Goal: Transaction & Acquisition: Purchase product/service

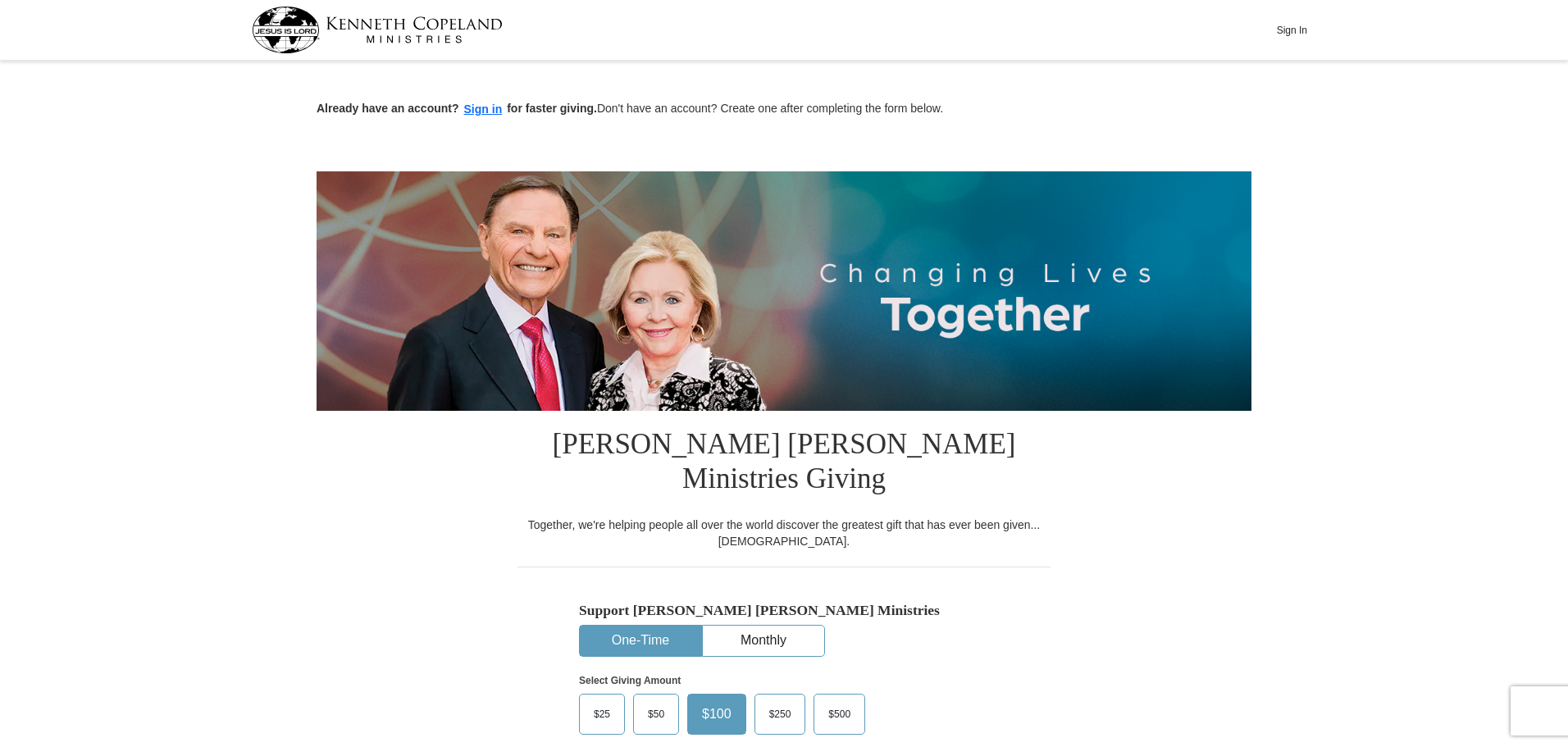
drag, startPoint x: 218, startPoint y: 269, endPoint x: 231, endPoint y: 229, distance: 42.1
click at [633, 626] on button "One-Time" at bounding box center [641, 642] width 122 height 31
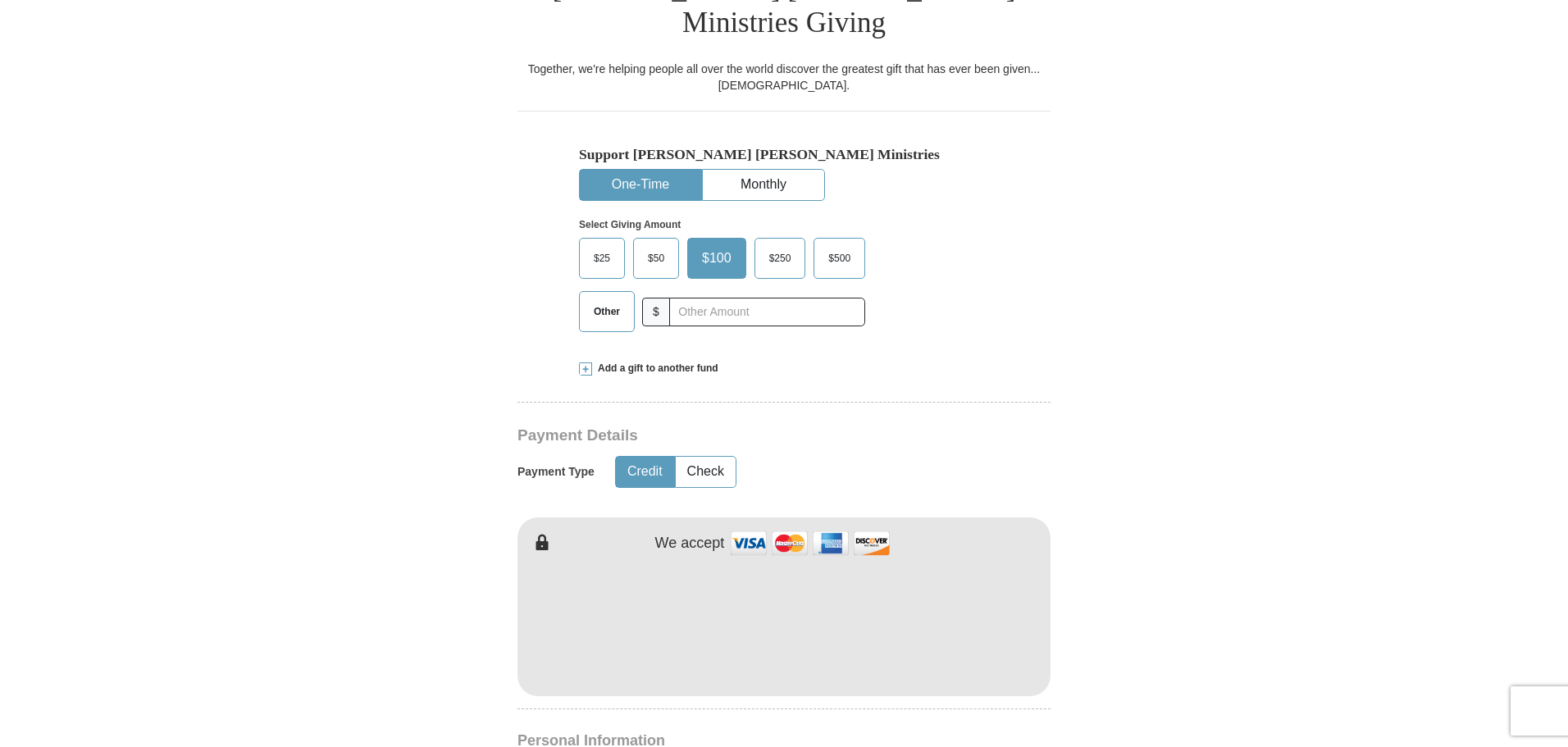
scroll to position [501, 0]
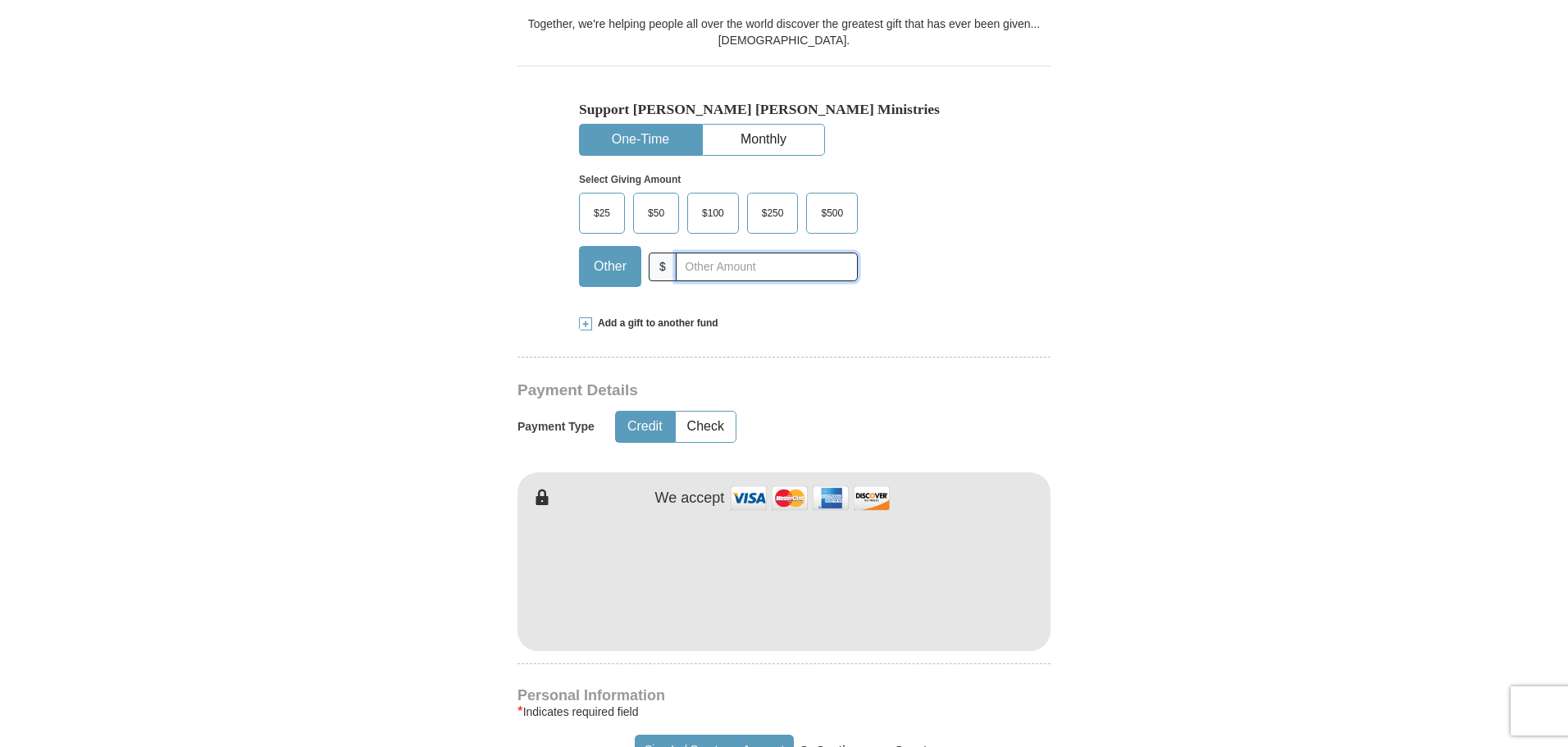
click at [695, 253] on input "text" at bounding box center [767, 267] width 182 height 29
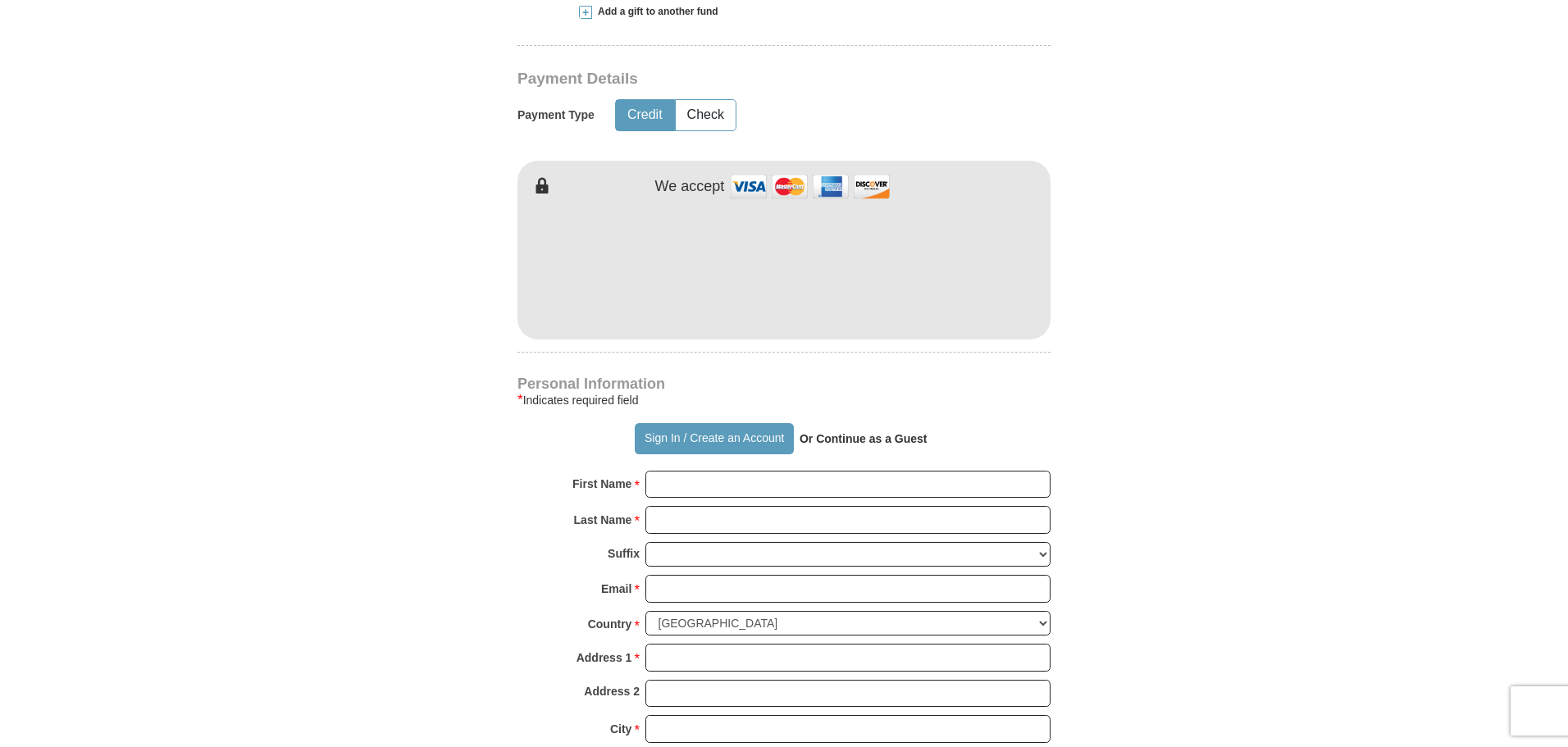
scroll to position [830, 0]
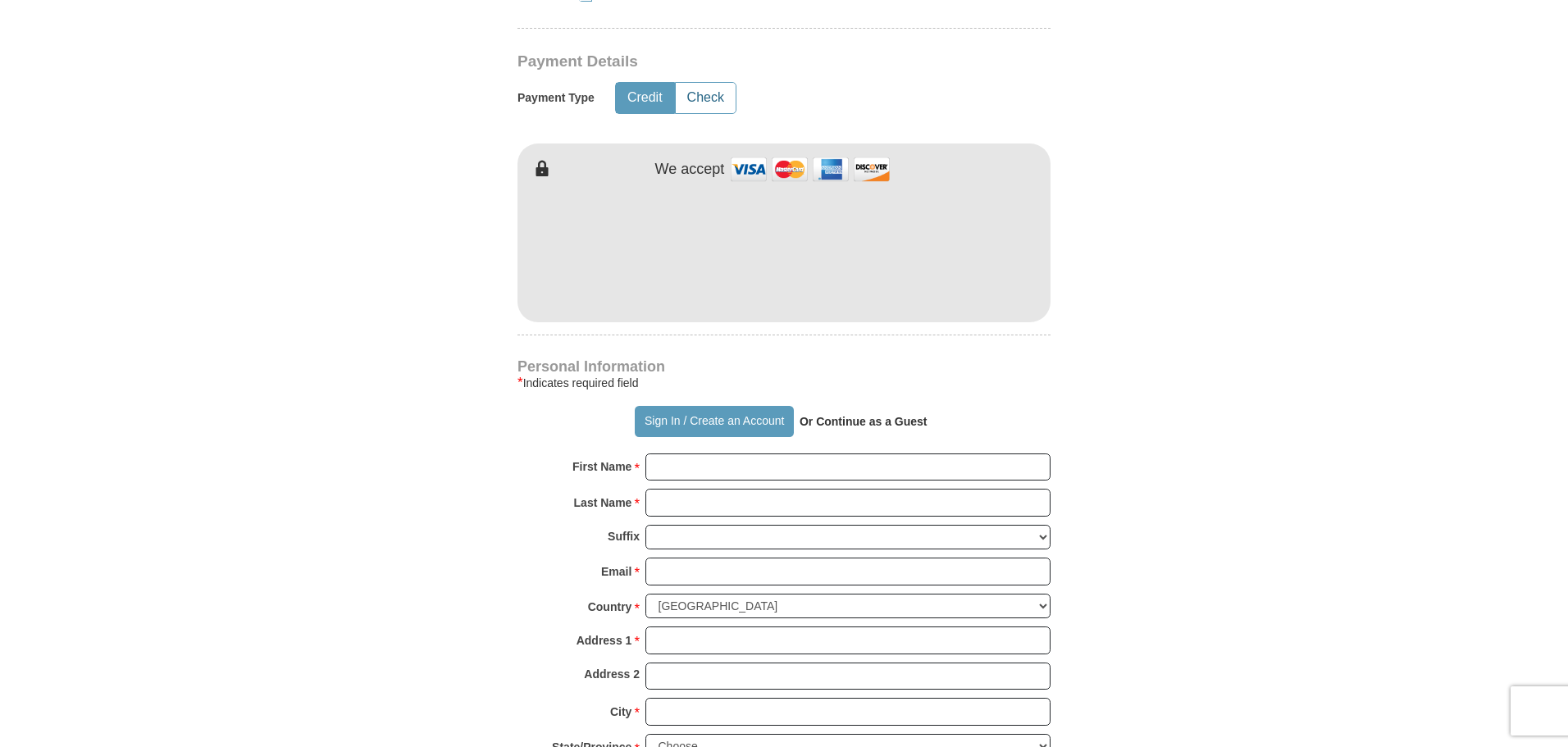
type input "70.00"
click at [704, 83] on button "Check" at bounding box center [705, 98] width 60 height 31
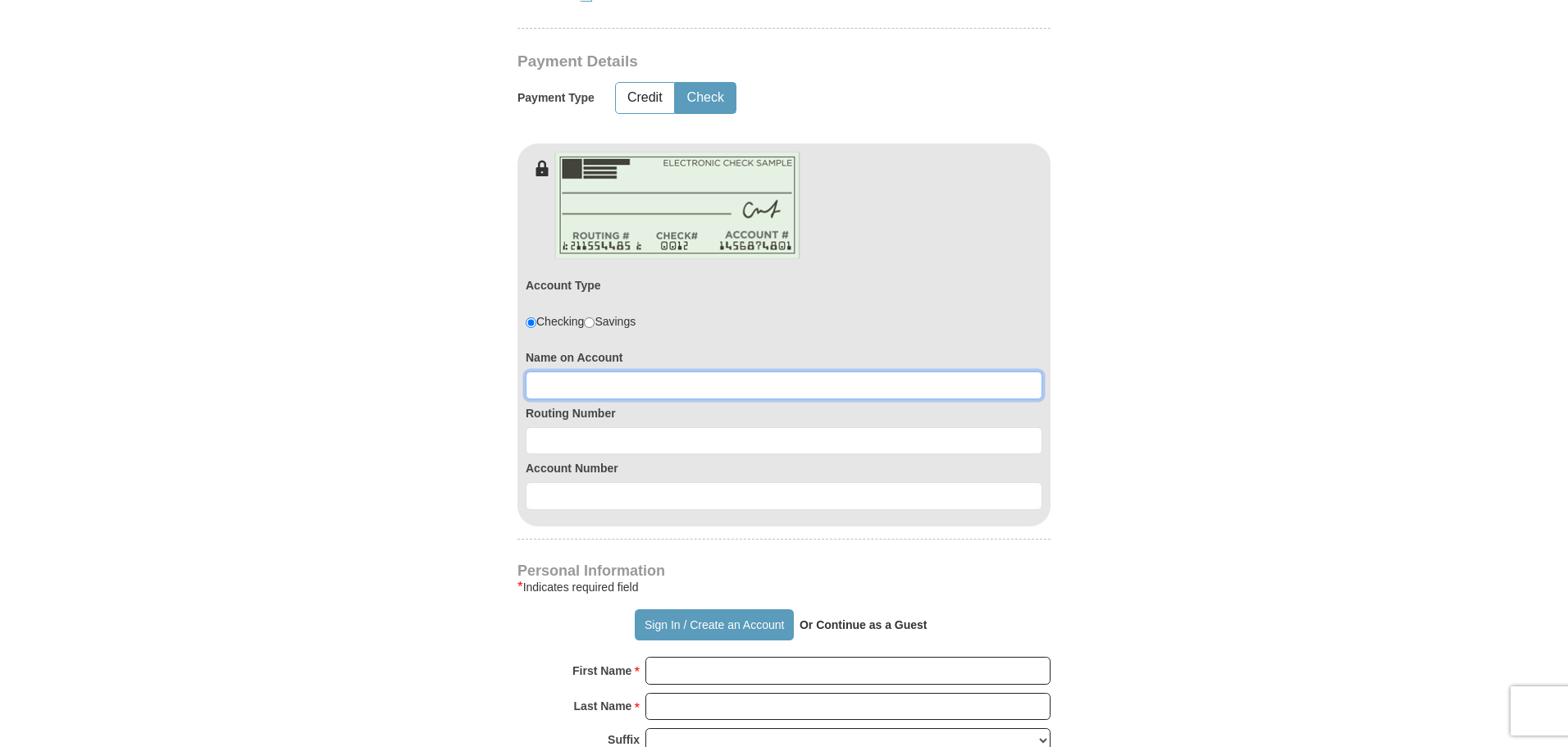
click at [571, 372] on input at bounding box center [784, 385] width 516 height 28
type input "Randy L. Edwards"
click at [582, 427] on input at bounding box center [784, 441] width 516 height 28
type input "307083665"
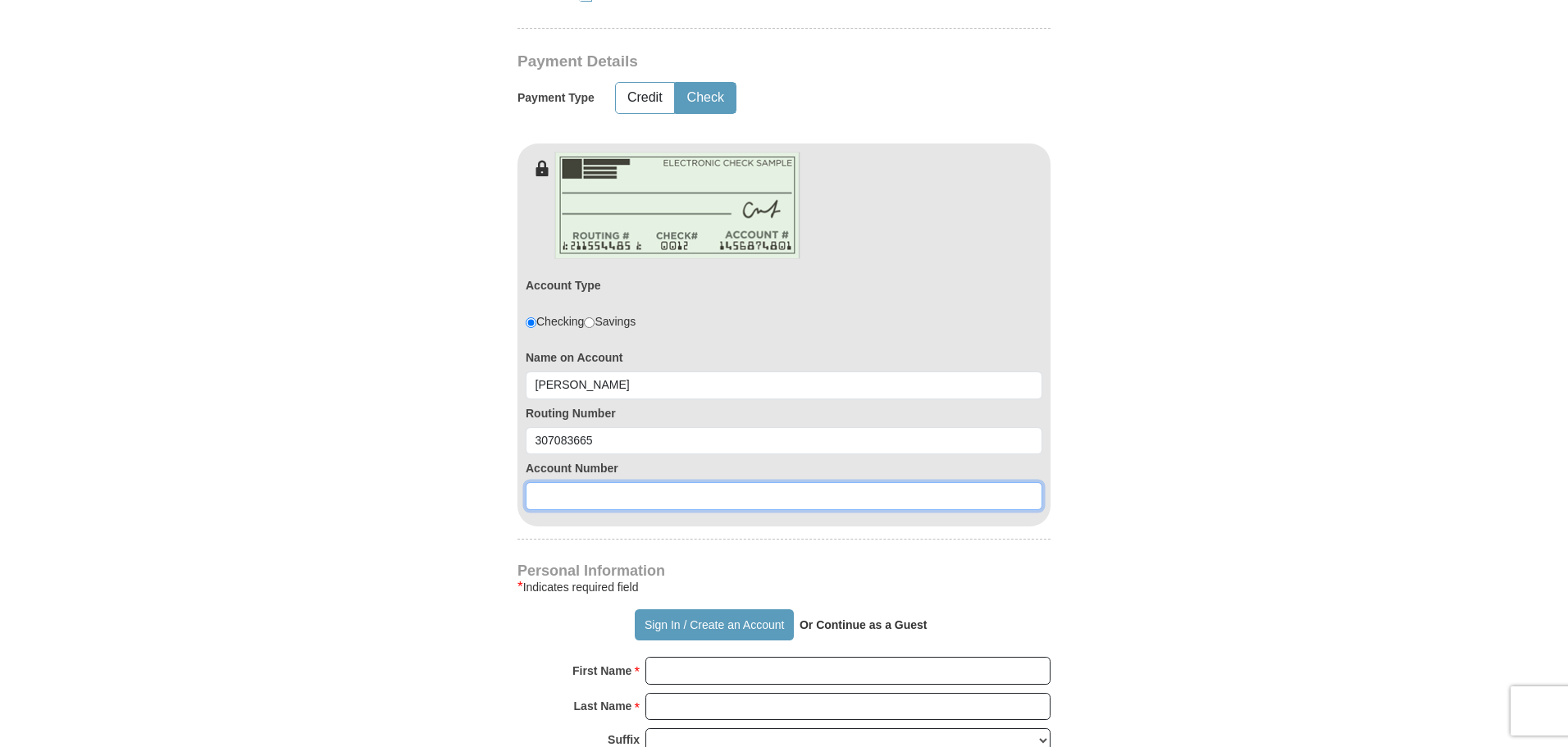
click at [587, 482] on input at bounding box center [784, 496] width 516 height 28
type input "0003294810"
click at [640, 564] on h4 "Personal Information" at bounding box center [784, 570] width 533 height 13
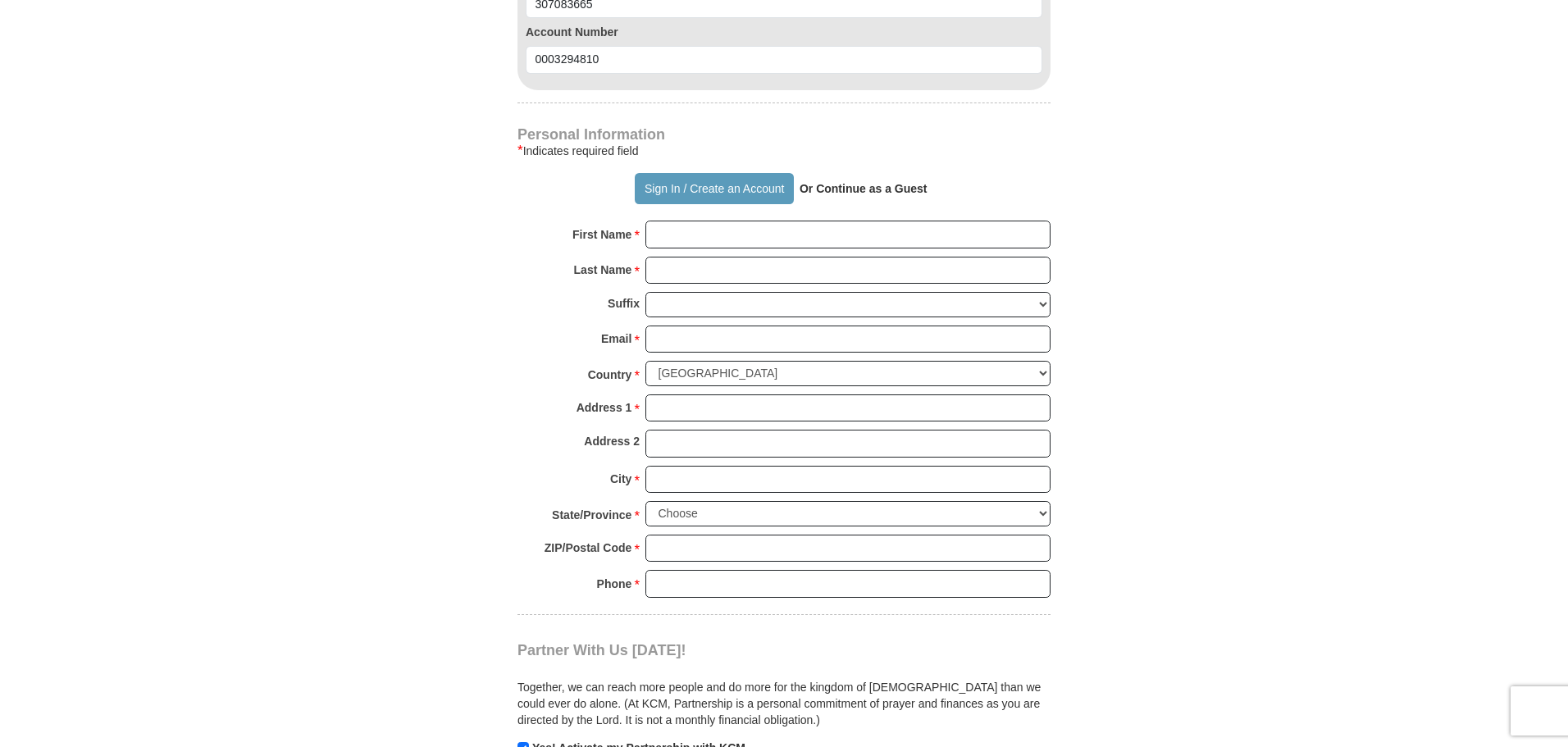
scroll to position [1288, 0]
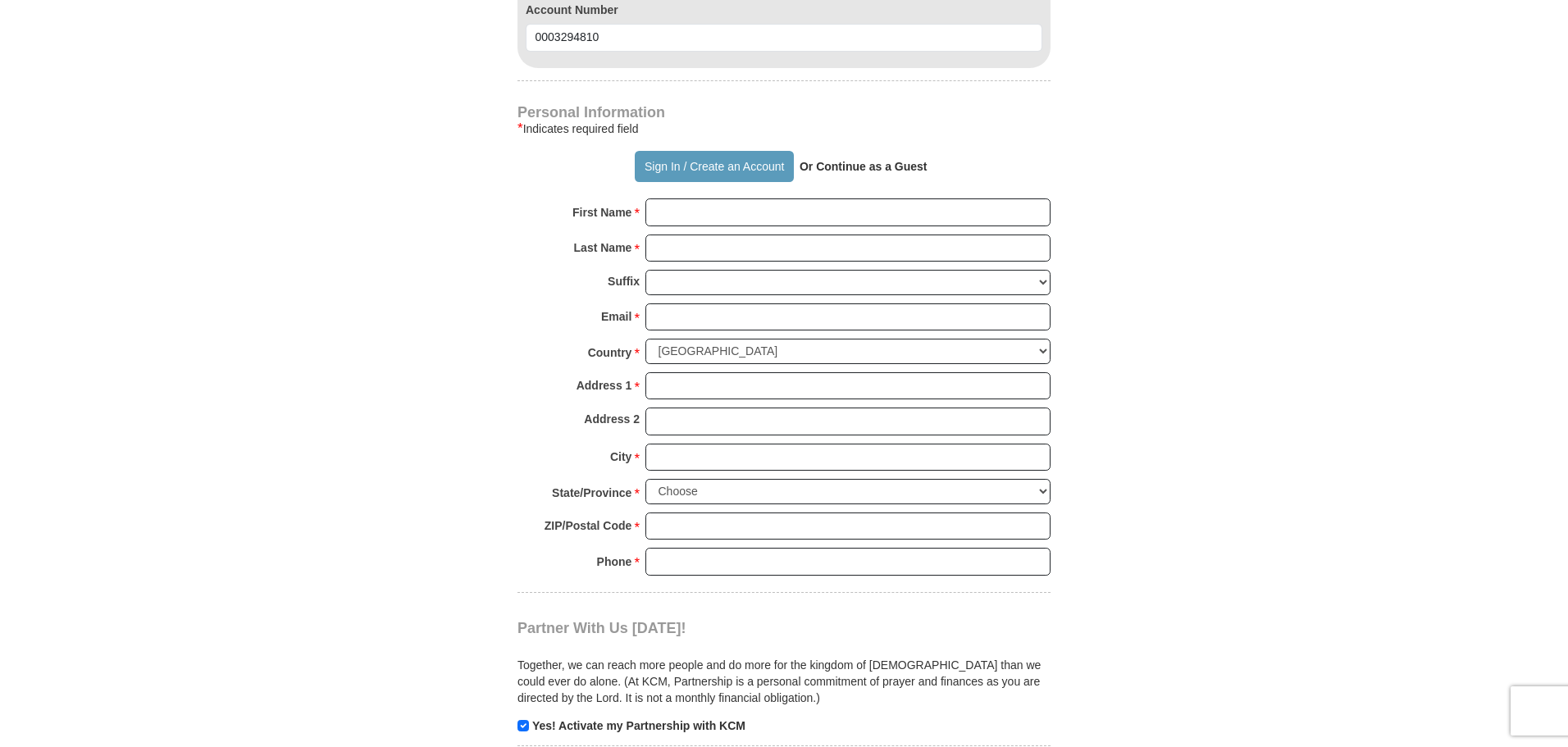
click at [864, 160] on strong "Or Continue as a Guest" at bounding box center [864, 166] width 128 height 13
click at [909, 160] on strong "Or Continue as a Guest" at bounding box center [864, 166] width 128 height 13
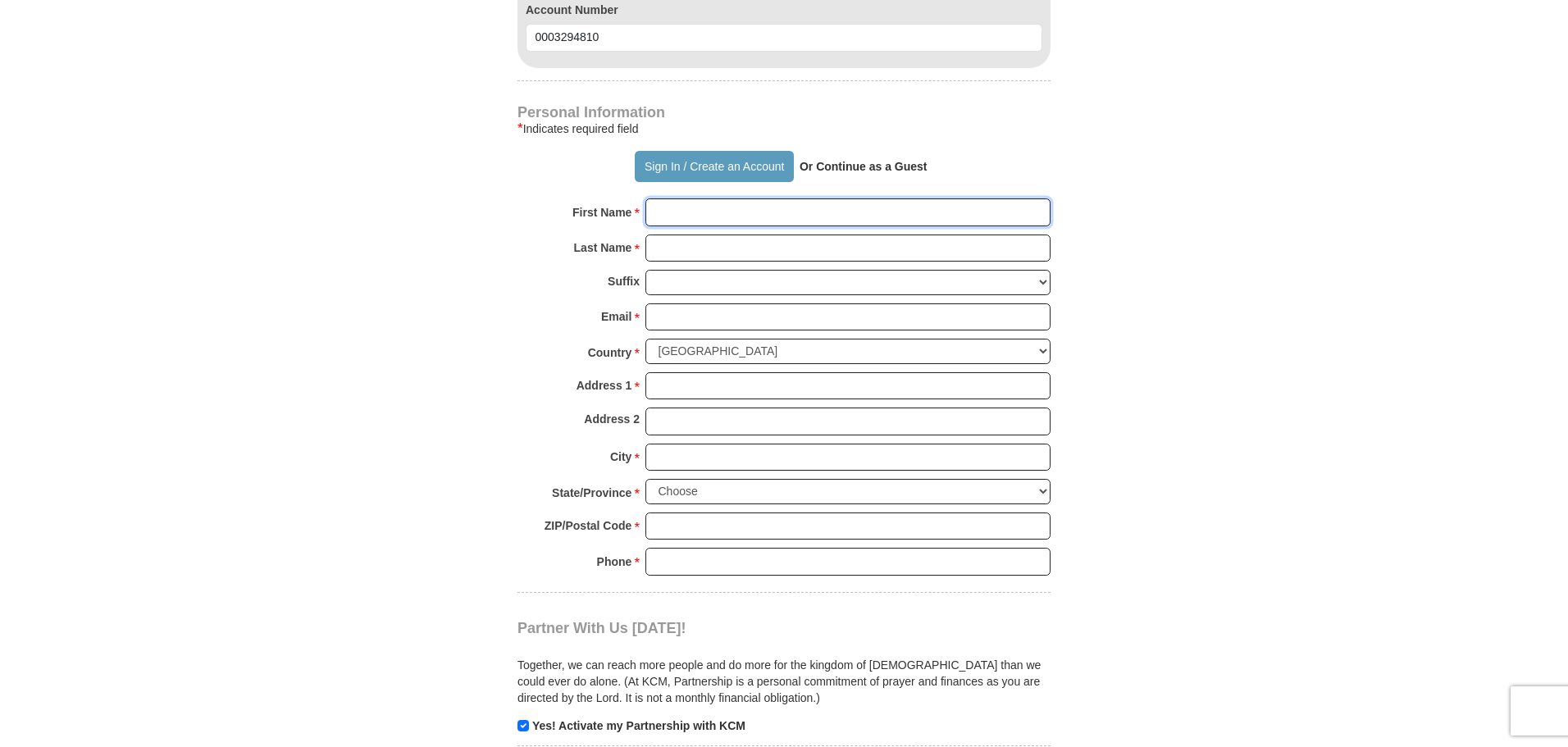
click at [713, 198] on input "First Name *" at bounding box center [848, 212] width 405 height 28
type input "Randy"
click at [691, 235] on input "Last Name *" at bounding box center [848, 248] width 405 height 28
type input "Edwards"
click at [687, 304] on input "Email *" at bounding box center [848, 317] width 405 height 28
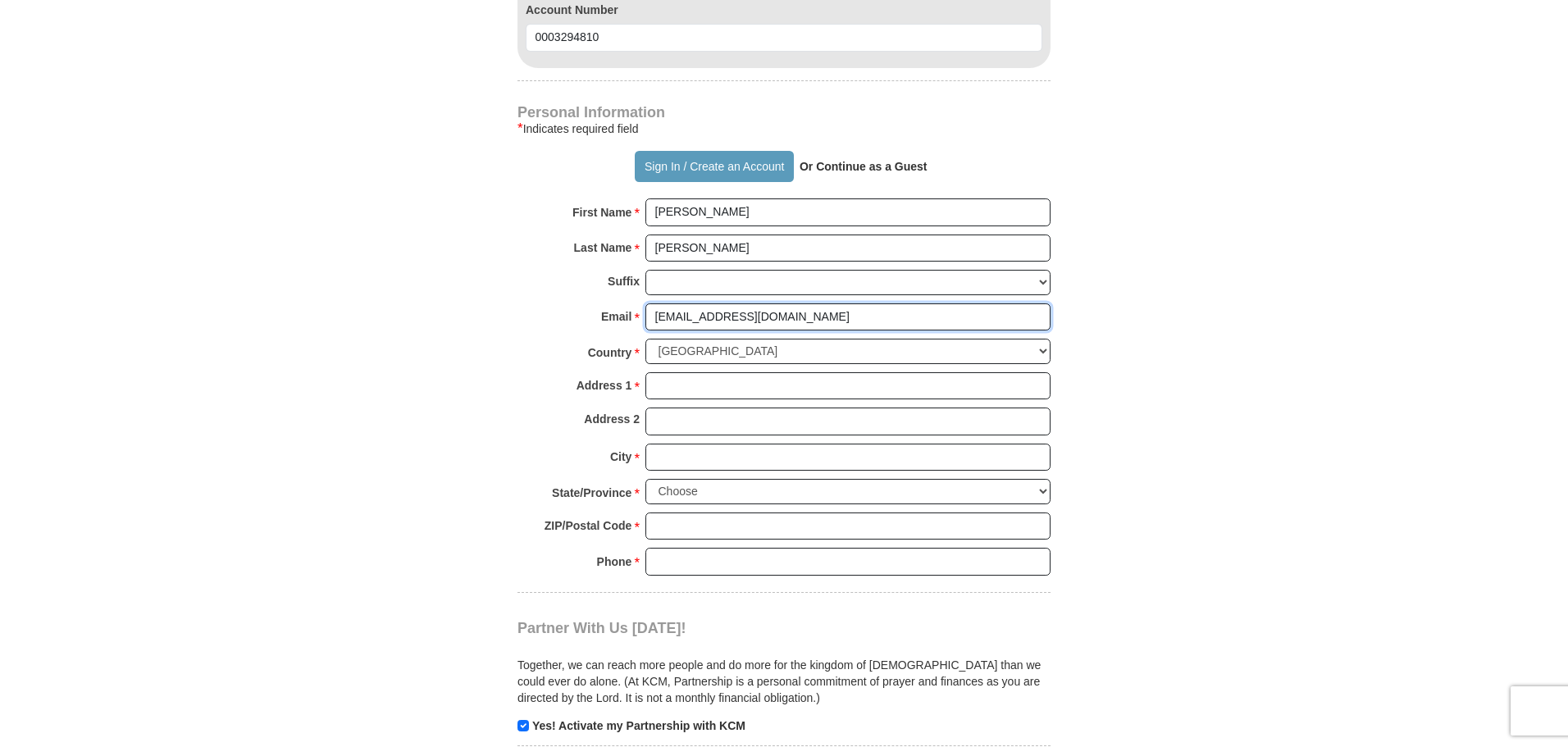
type input "rl_edwards@hotmail.com"
click at [721, 373] on input "Address 1 *" at bounding box center [848, 386] width 405 height 28
type input "309 Escena Street SE"
click at [711, 444] on input "City *" at bounding box center [848, 458] width 405 height 28
type input "Albuquerque"
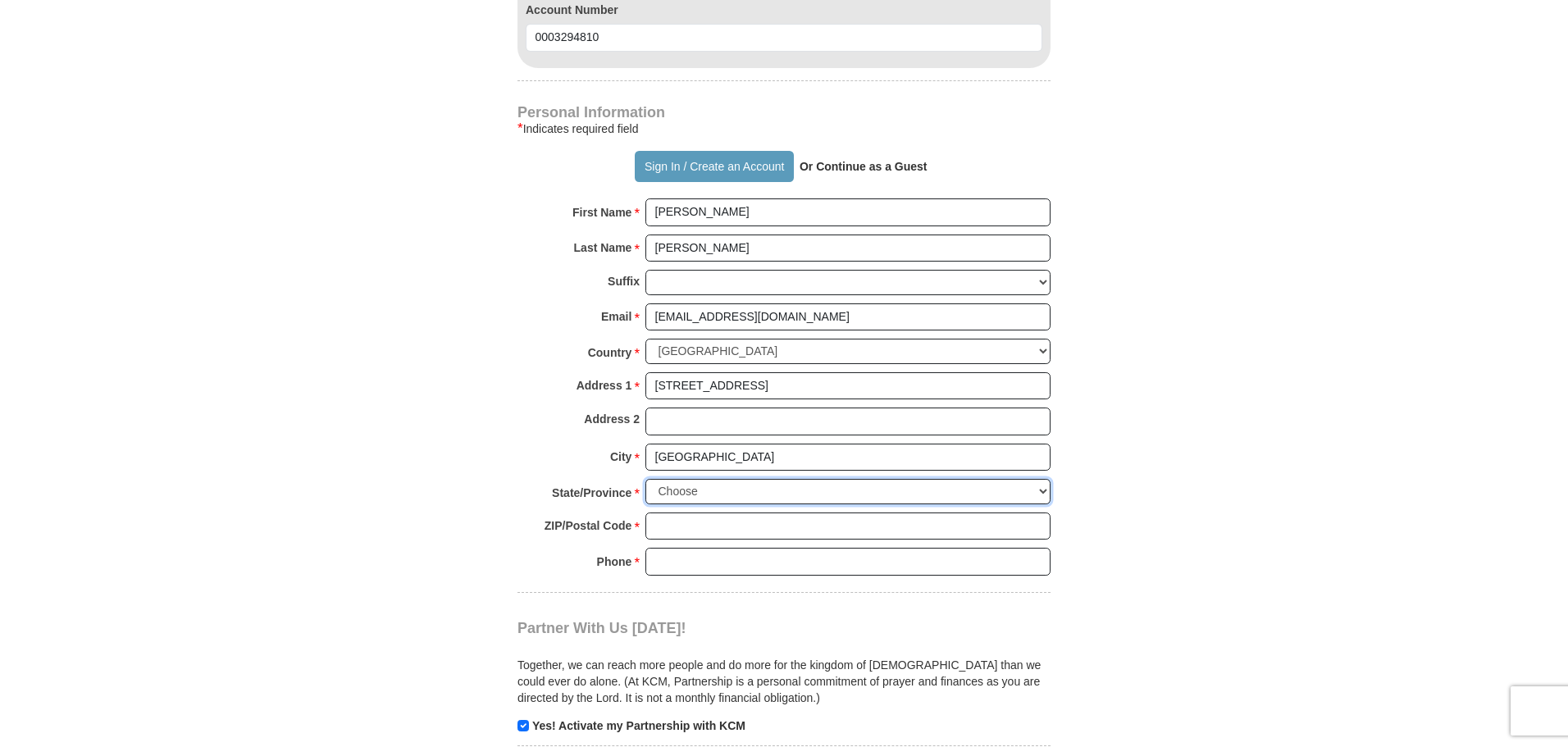
click at [747, 479] on select "Choose Alabama Alaska American Samoa Arizona Arkansas Armed Forces Americas Arm…" at bounding box center [848, 492] width 405 height 26
select select "NM"
click at [646, 479] on select "Choose Alabama Alaska American Samoa Arizona Arkansas Armed Forces Americas Arm…" at bounding box center [848, 492] width 405 height 26
click at [695, 513] on input "ZIP/Postal Code *" at bounding box center [848, 527] width 405 height 28
type input "87123"
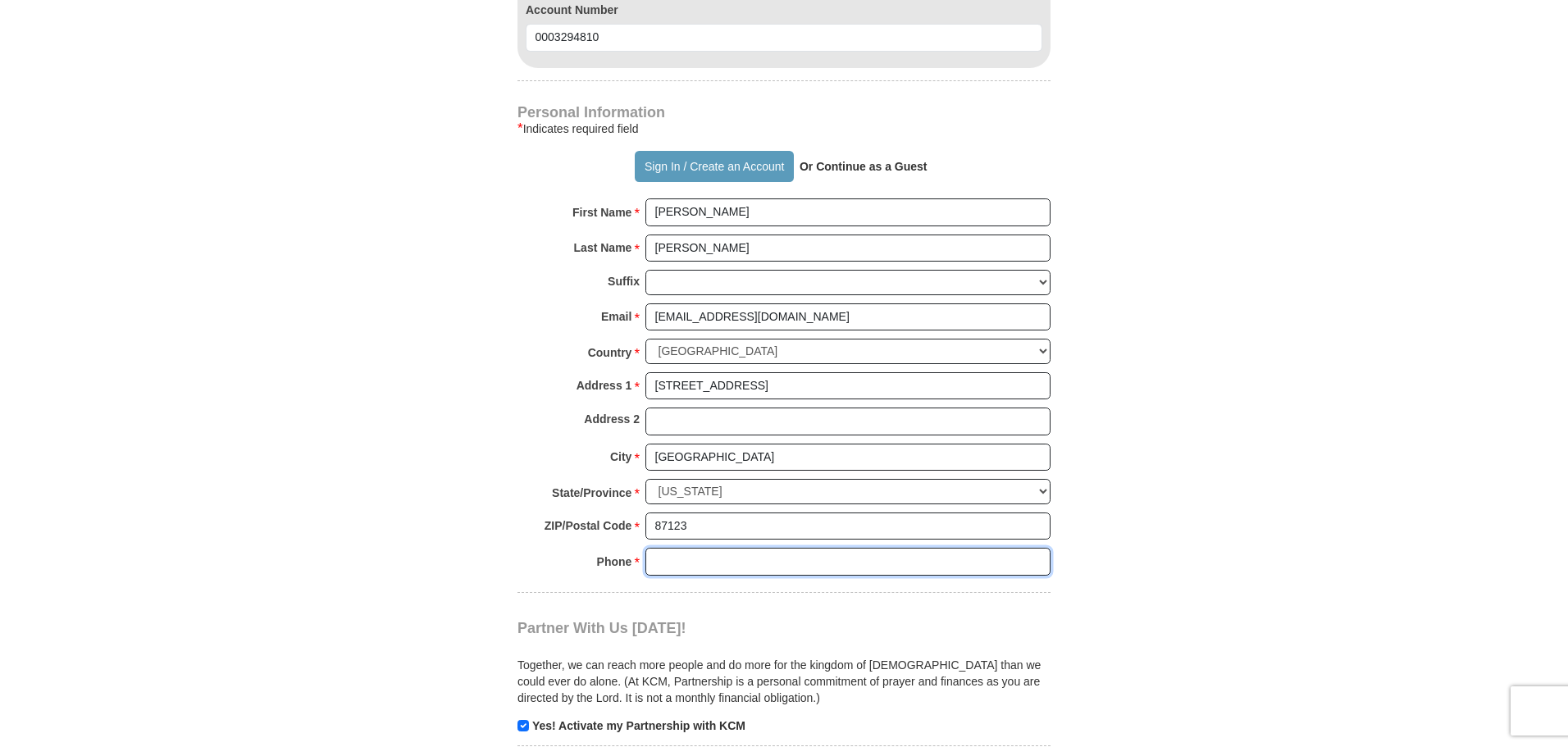
click at [707, 548] on input "Phone * *" at bounding box center [848, 562] width 405 height 28
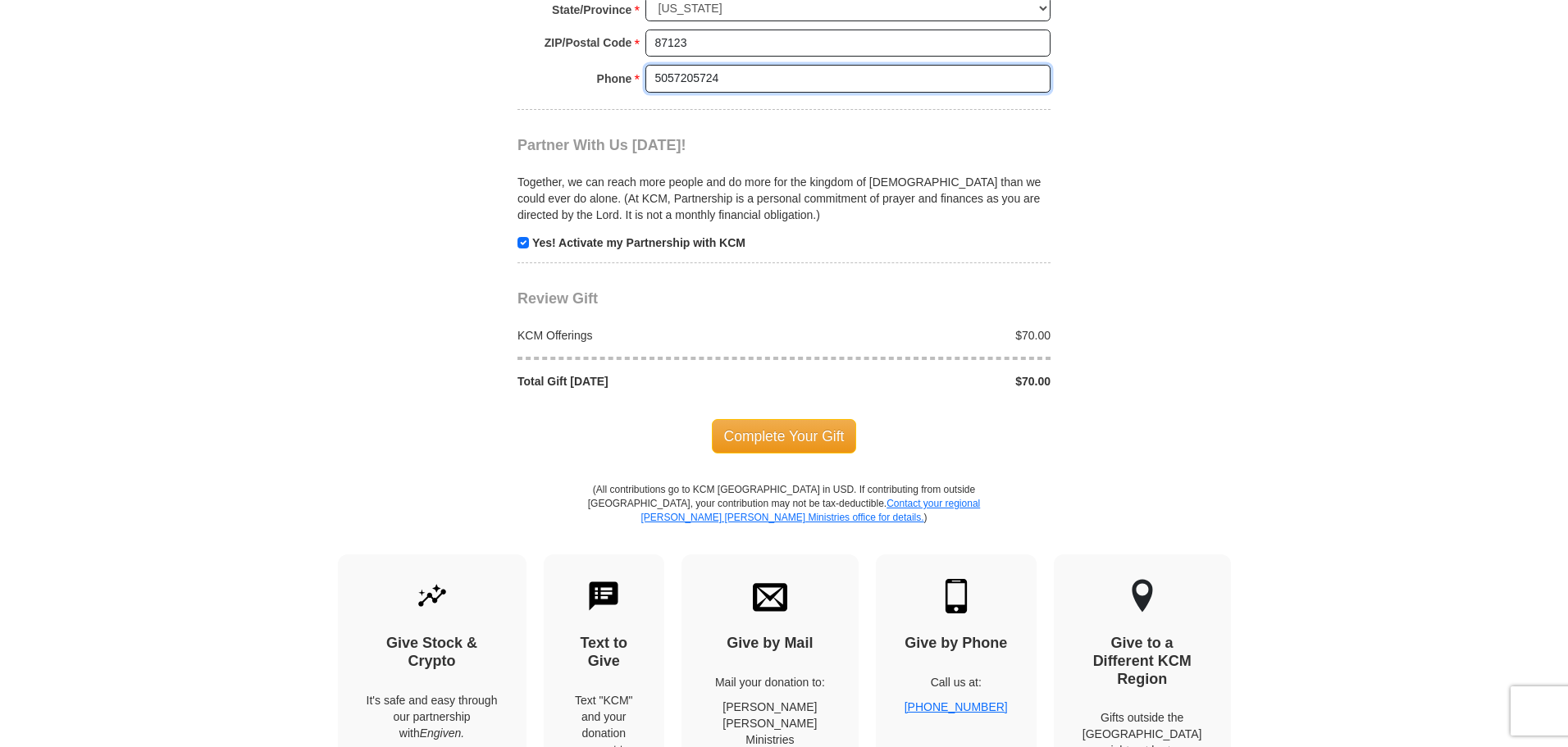
scroll to position [1776, 0]
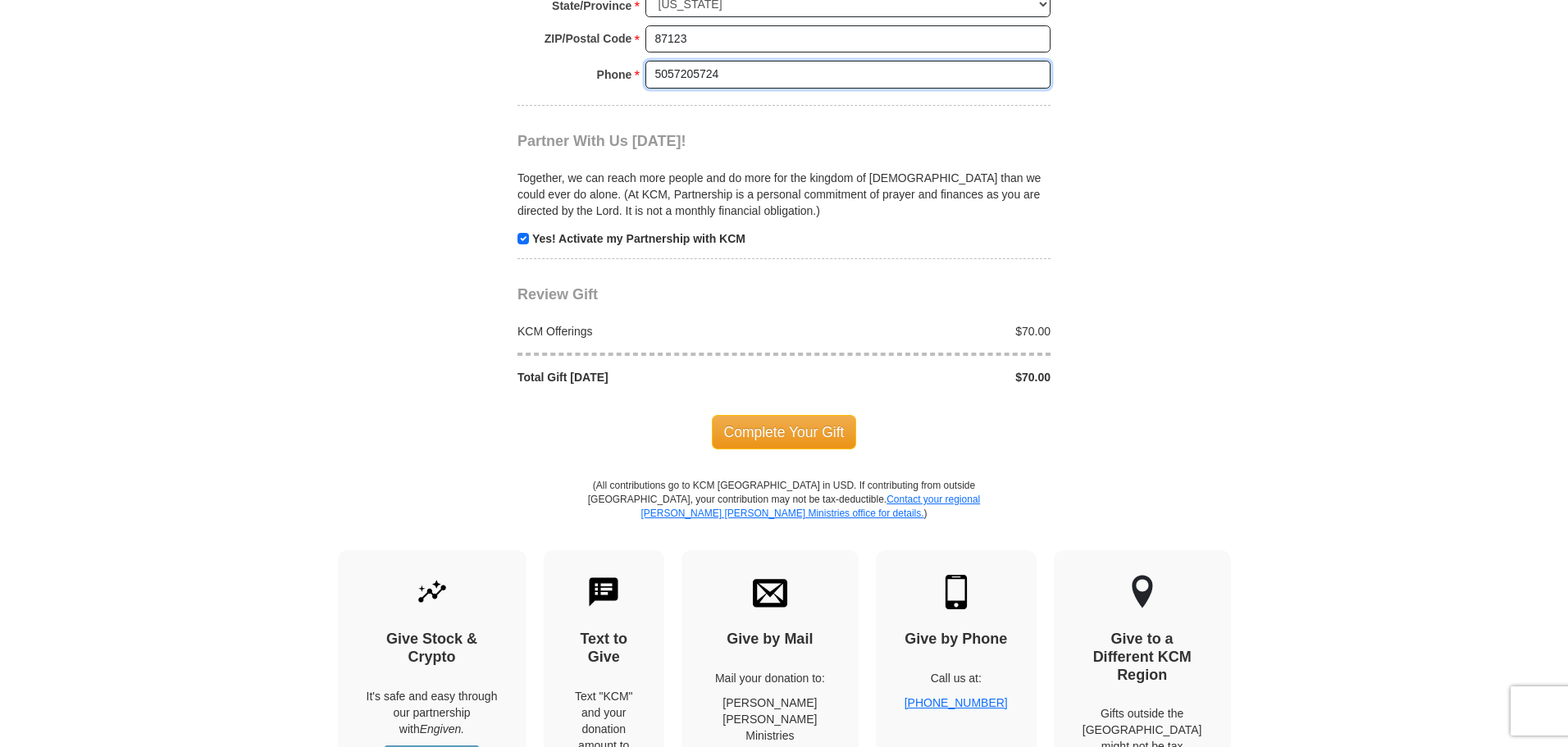
type input "5057205724"
click at [523, 233] on input "checkbox" at bounding box center [522, 238] width 11 height 11
checkbox input "false"
click at [803, 415] on span "Complete Your Gift" at bounding box center [784, 432] width 145 height 34
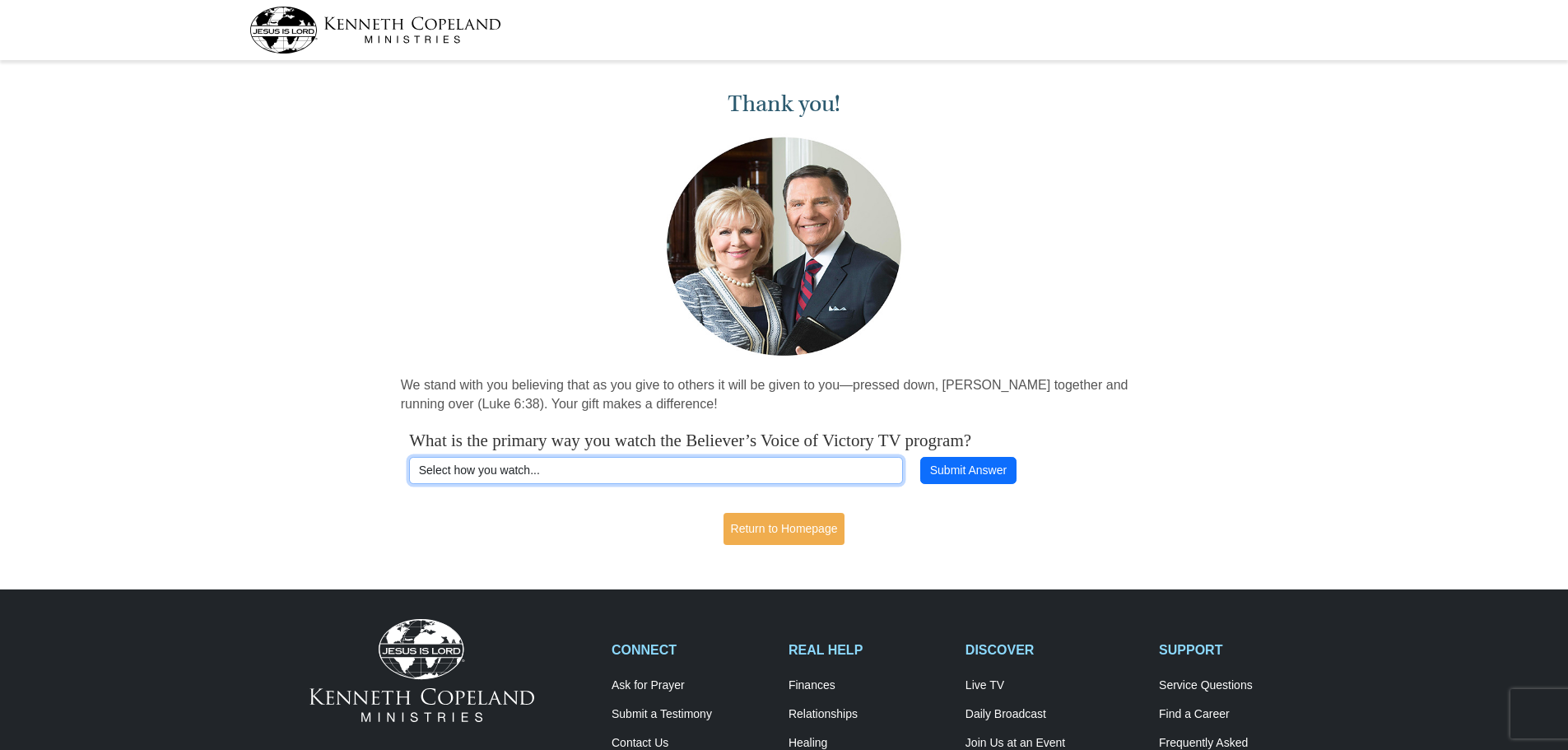
click at [453, 469] on select "Select how you watch... Daystar Morning Daystar Evening [DOMAIN_NAME] [DOMAIN_N…" at bounding box center [656, 471] width 494 height 28
select select "DISH"
click at [409, 457] on select "Select how you watch... Daystar Morning Daystar Evening [DOMAIN_NAME] [DOMAIN_N…" at bounding box center [656, 471] width 494 height 28
click at [988, 472] on button "Submit Answer" at bounding box center [968, 471] width 96 height 28
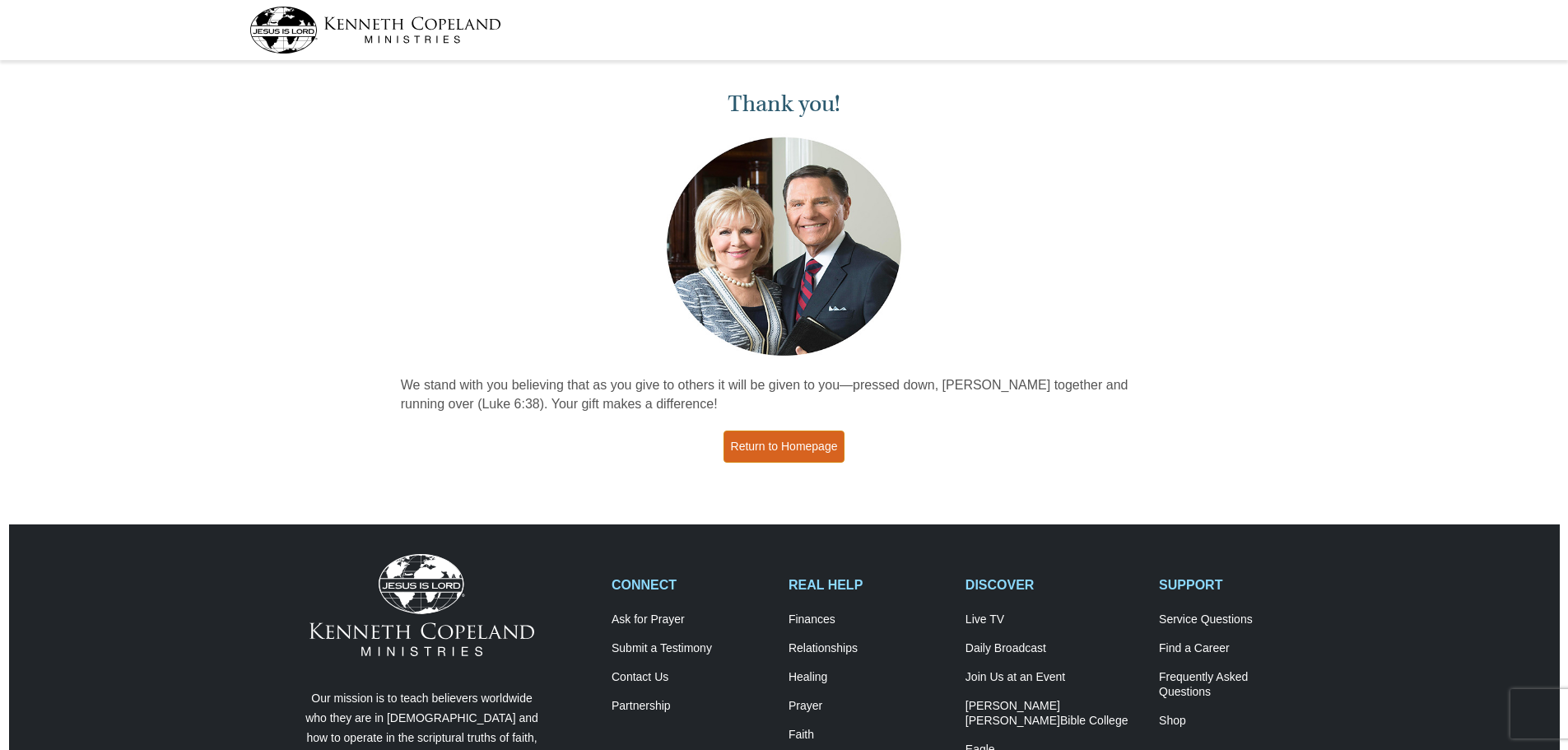
click at [778, 437] on link "Return to Homepage" at bounding box center [784, 447] width 122 height 32
